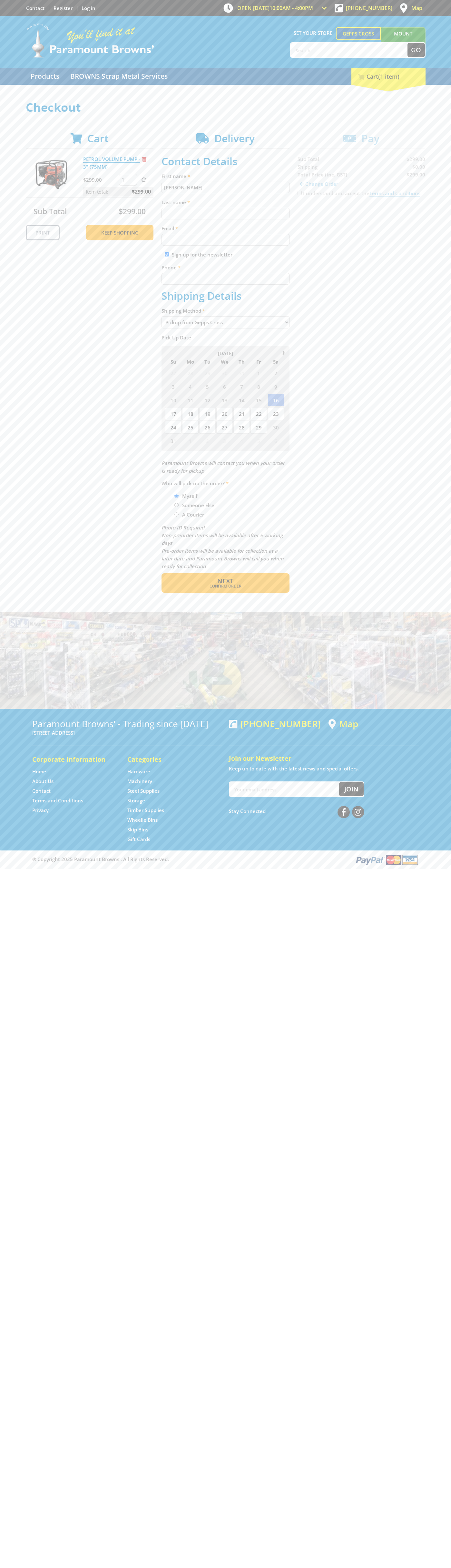
type input "[PERSON_NAME]"
type input "[EMAIL_ADDRESS][DOMAIN_NAME]"
type input "0293744000"
click at [226, 581] on span "Next" at bounding box center [226, 581] width 16 height 9
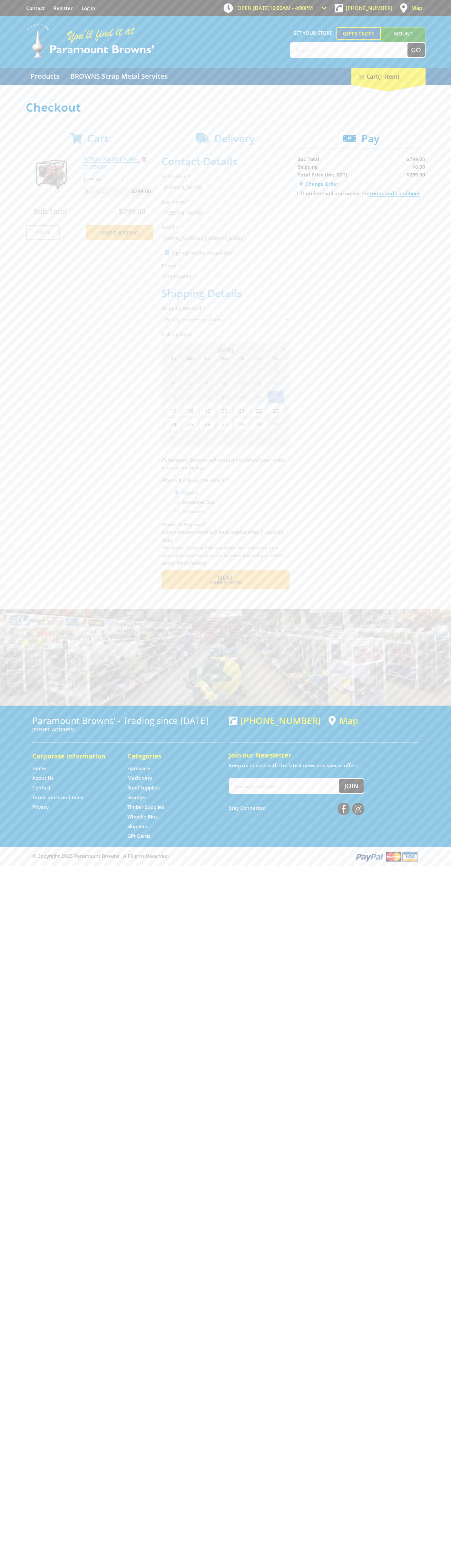
click at [299, 193] on input "I understand and accept the Terms and Conditions" at bounding box center [299, 193] width 4 height 4
checkbox input "true"
click at [317, 214] on span "Credit Card" at bounding box center [311, 214] width 28 height 7
click at [361, 214] on img at bounding box center [357, 213] width 14 height 8
type input "[CREDIT_CARD_NUMBER]"
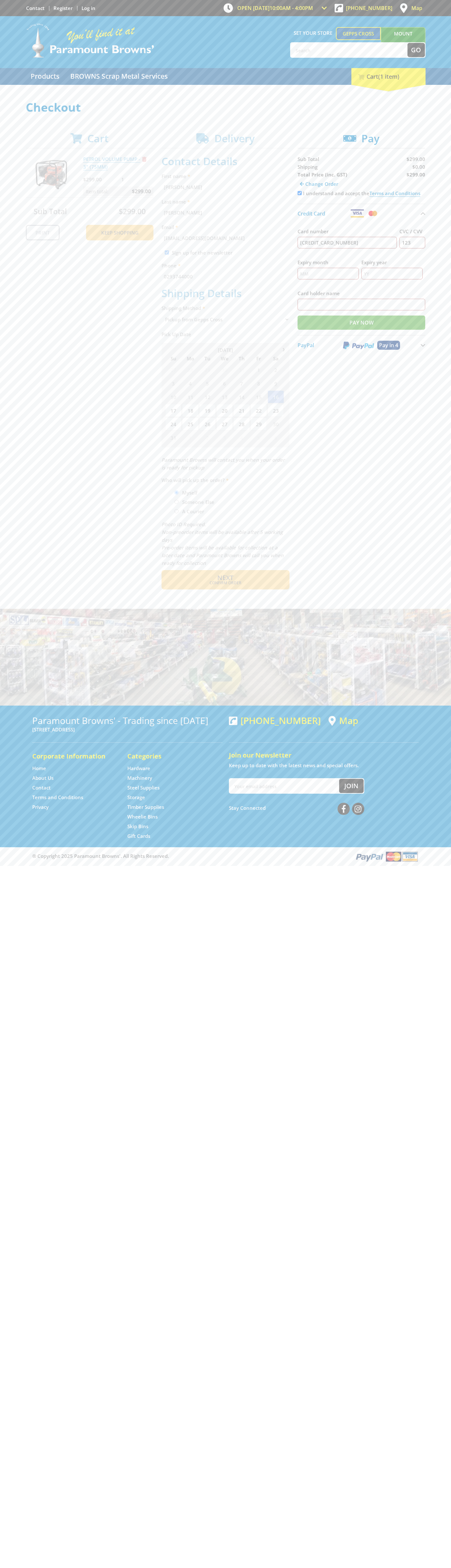
type input "123"
type input "[PERSON_NAME]"
